Goal: Consume media (video, audio)

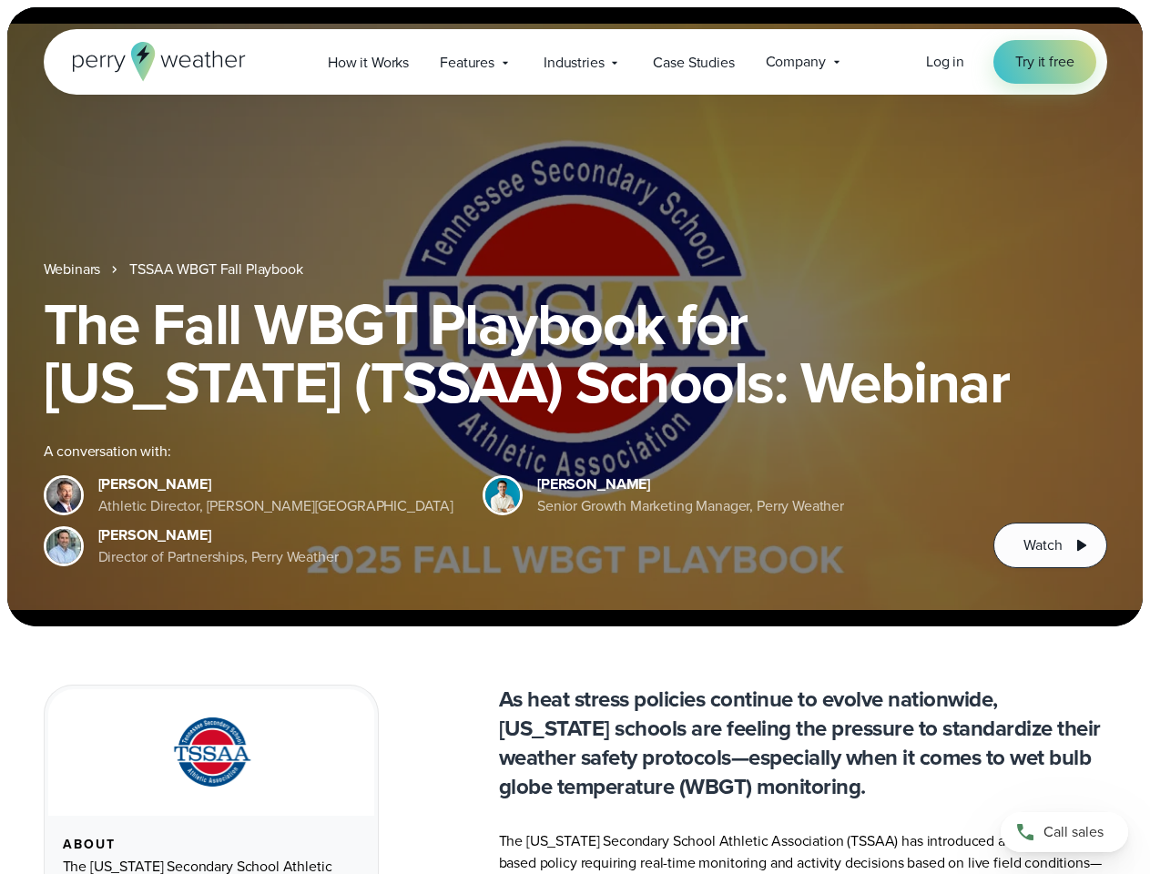
click at [575, 437] on div "The Fall WBGT Playbook for [US_STATE] (TSSAA) Schools: Webinar A conversation w…" at bounding box center [576, 431] width 1064 height 273
click at [575, 62] on span "Industries" at bounding box center [574, 63] width 60 height 22
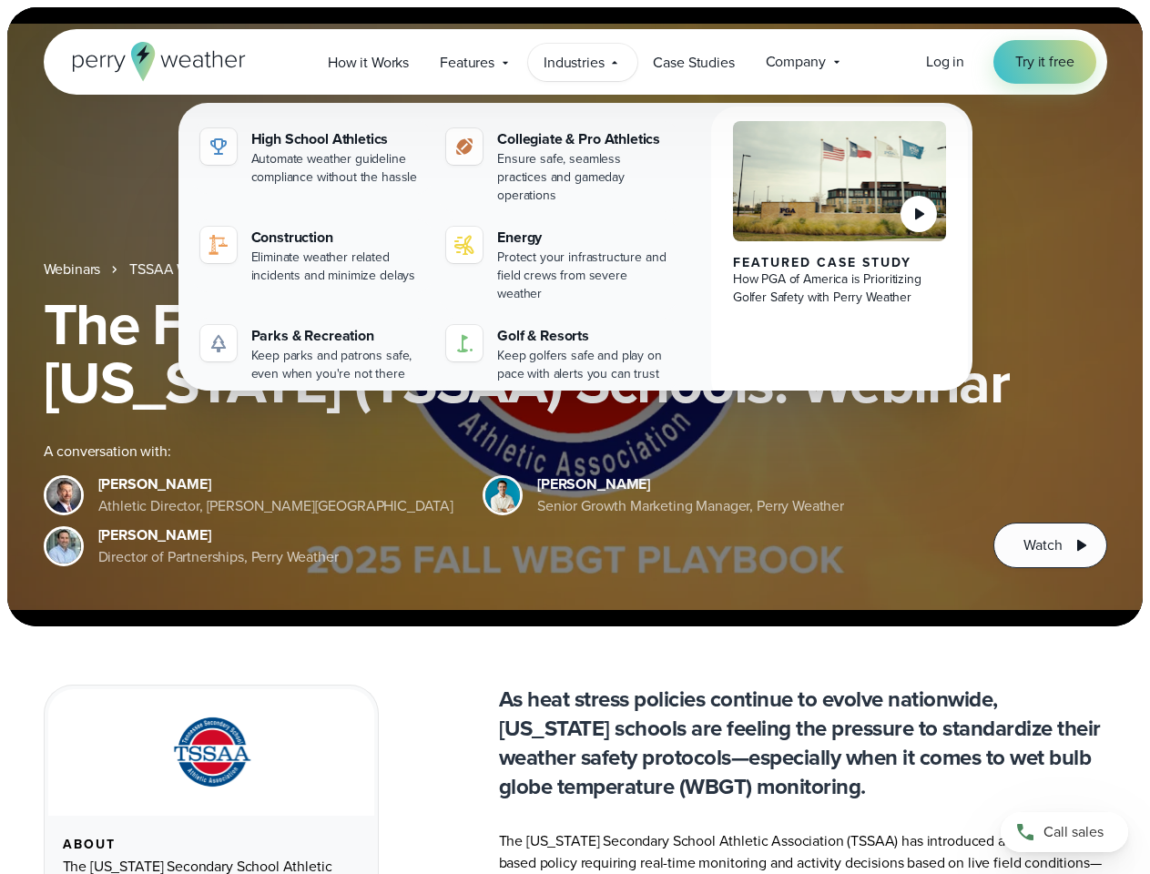
click at [575, 317] on h1 "The Fall WBGT Playbook for [US_STATE] (TSSAA) Schools: Webinar" at bounding box center [576, 353] width 1064 height 117
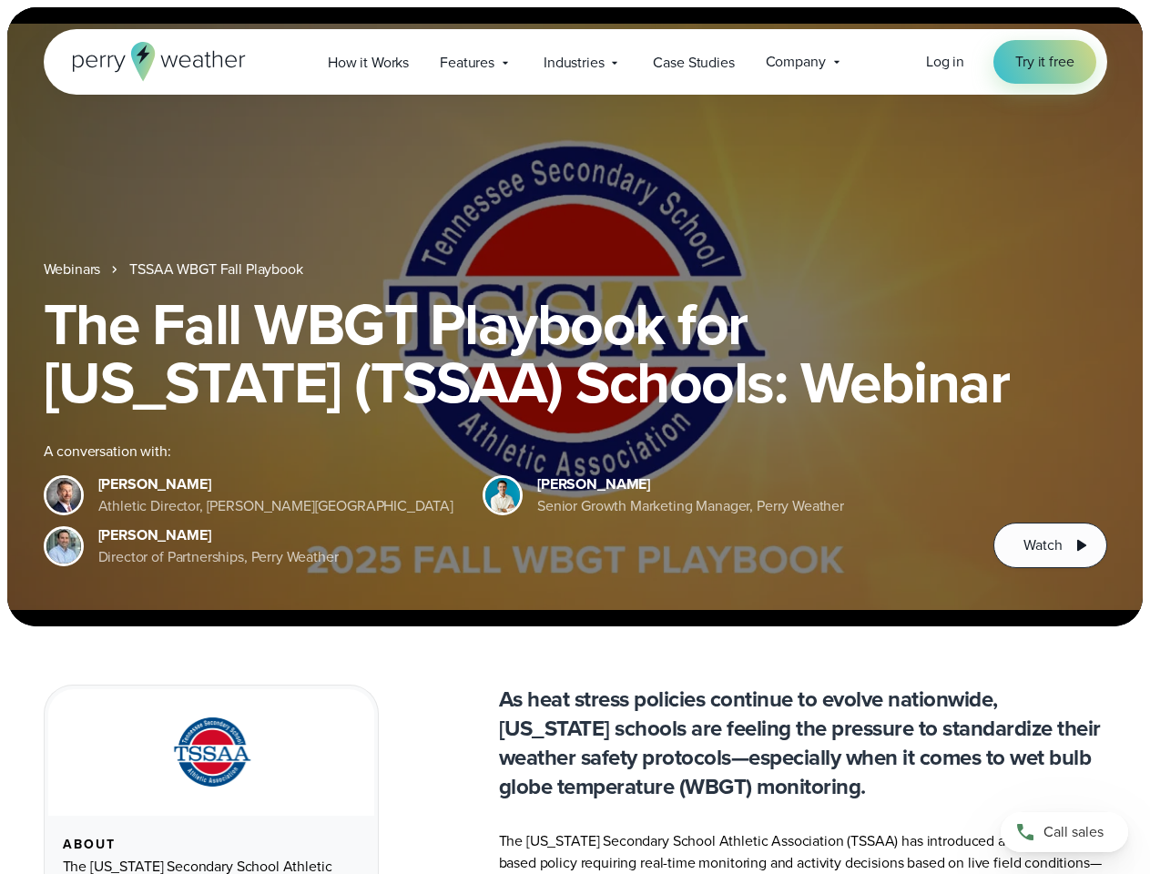
click at [218, 270] on link "TSSAA WBGT Fall Playbook" at bounding box center [215, 270] width 173 height 22
click at [1050, 546] on span "Watch" at bounding box center [1043, 546] width 38 height 22
